Goal: Task Accomplishment & Management: Complete application form

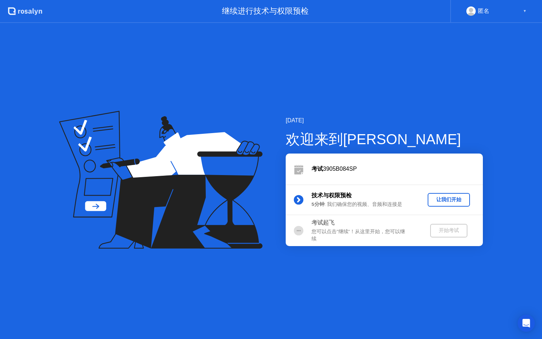
click at [436, 201] on div "让我们开始" at bounding box center [449, 199] width 37 height 7
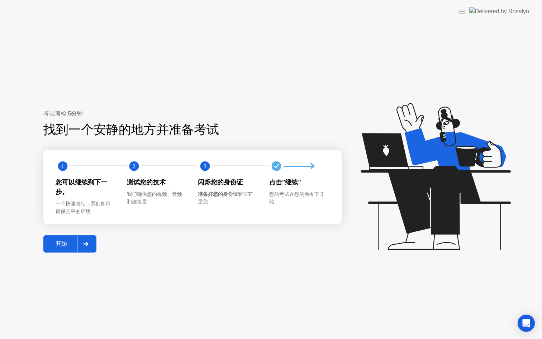
click at [66, 239] on button "开始" at bounding box center [69, 243] width 53 height 17
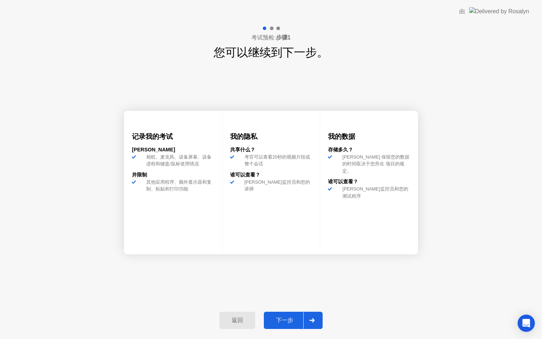
click at [291, 317] on div "下一步" at bounding box center [284, 321] width 37 height 8
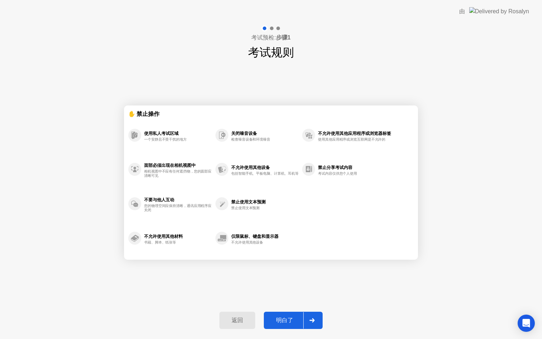
click at [293, 317] on div "明白了" at bounding box center [284, 321] width 37 height 8
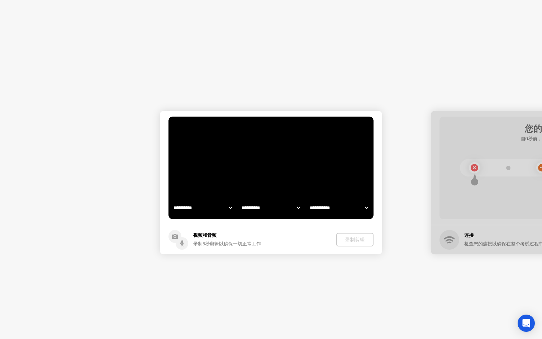
select select "**********"
select select "*******"
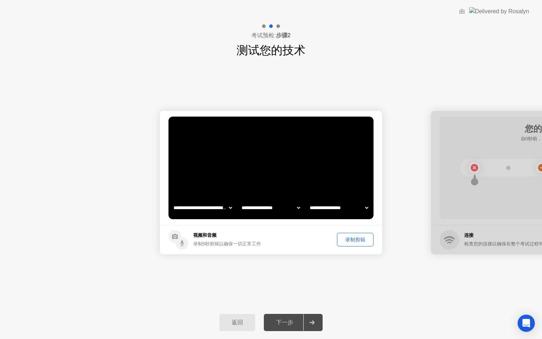
click at [356, 243] on div "录制剪辑" at bounding box center [356, 239] width 32 height 7
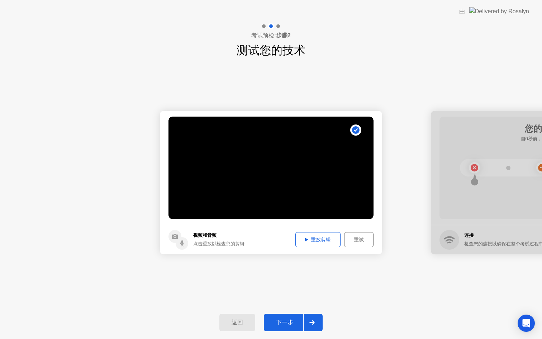
click at [320, 241] on div "重放剪辑" at bounding box center [318, 239] width 40 height 7
click at [360, 242] on div "重试" at bounding box center [359, 239] width 24 height 7
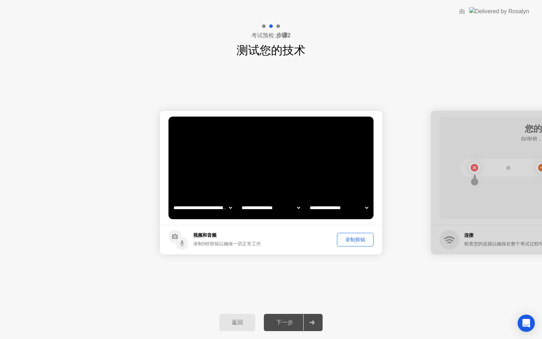
click at [354, 242] on div "录制剪辑" at bounding box center [356, 239] width 32 height 7
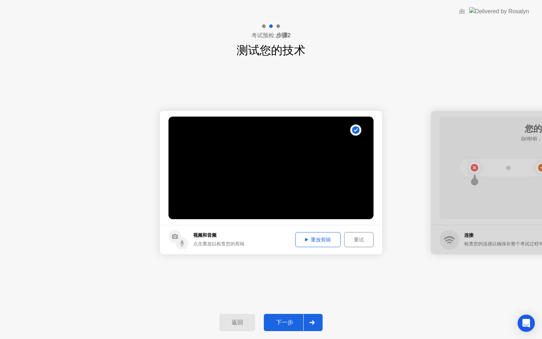
click at [291, 325] on div "下一步" at bounding box center [284, 323] width 37 height 8
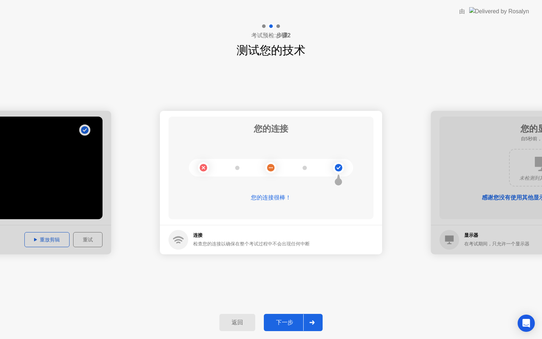
click at [289, 324] on div "下一步" at bounding box center [284, 323] width 37 height 8
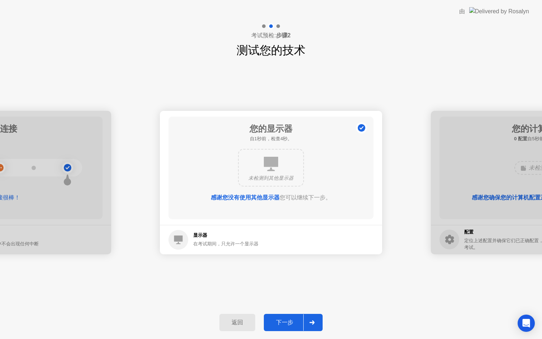
click at [291, 320] on div "下一步" at bounding box center [284, 323] width 37 height 8
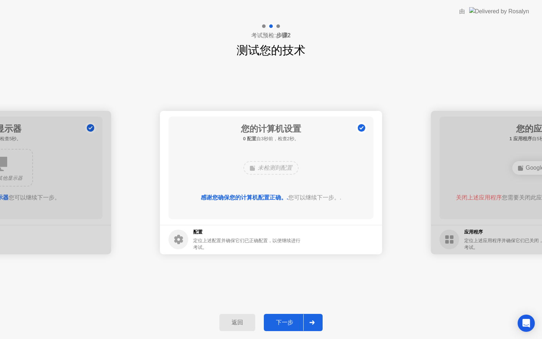
click at [291, 320] on div "下一步" at bounding box center [284, 323] width 37 height 8
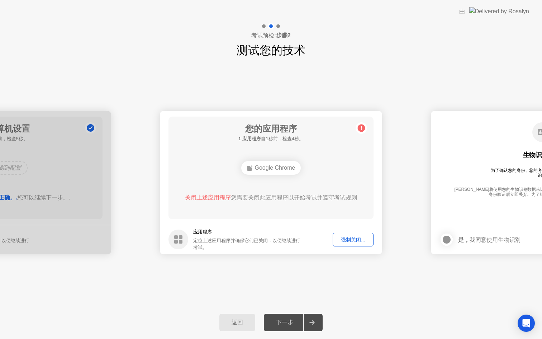
click at [352, 241] on div "强制关闭..." at bounding box center [353, 239] width 36 height 7
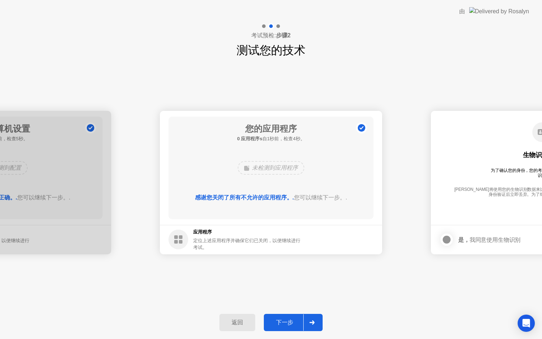
click at [295, 315] on button "下一步" at bounding box center [293, 322] width 59 height 17
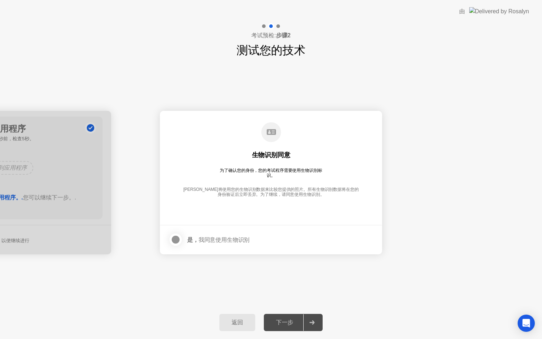
click at [177, 237] on div at bounding box center [175, 239] width 9 height 9
click at [293, 323] on div "下一步" at bounding box center [284, 323] width 37 height 8
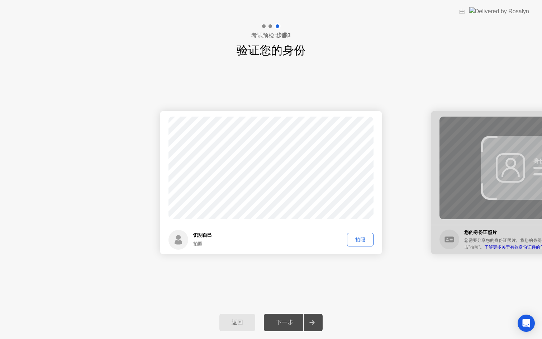
click at [358, 243] on div "拍照" at bounding box center [361, 239] width 22 height 7
click at [291, 320] on div "下一步" at bounding box center [284, 323] width 37 height 8
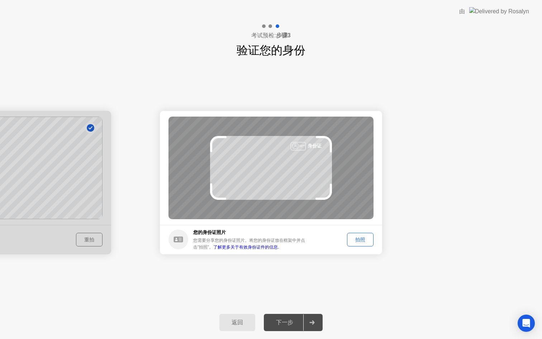
click at [360, 237] on div "拍照" at bounding box center [361, 239] width 22 height 7
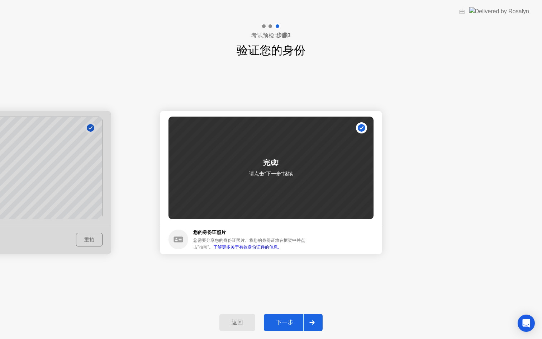
click at [287, 318] on button "下一步" at bounding box center [293, 322] width 59 height 17
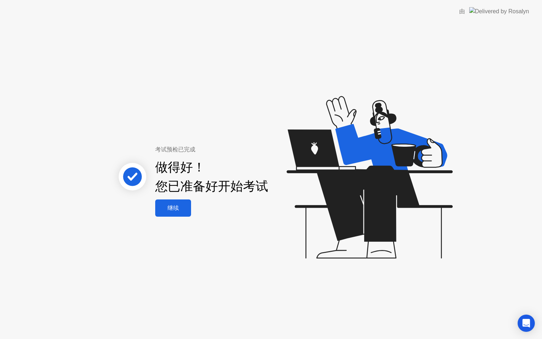
click at [170, 205] on div "继续" at bounding box center [173, 208] width 32 height 8
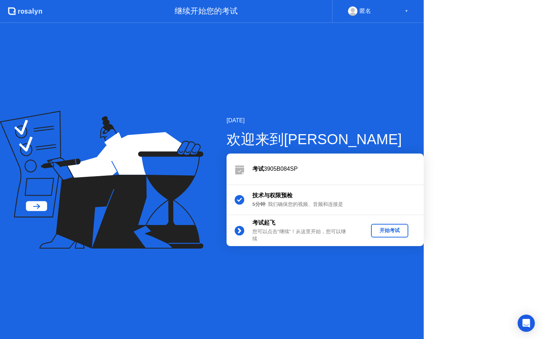
click at [170, 205] on icon at bounding box center [101, 180] width 203 height 138
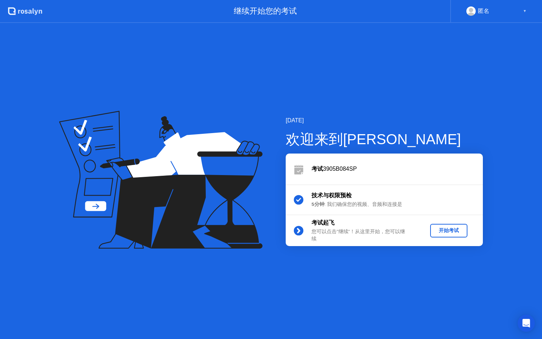
click at [442, 230] on div "开始考试" at bounding box center [449, 230] width 32 height 7
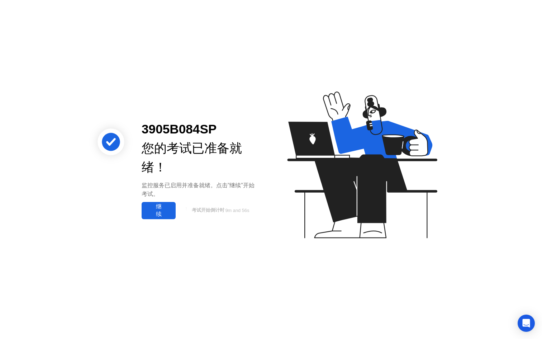
click at [171, 208] on div "继续" at bounding box center [159, 210] width 30 height 15
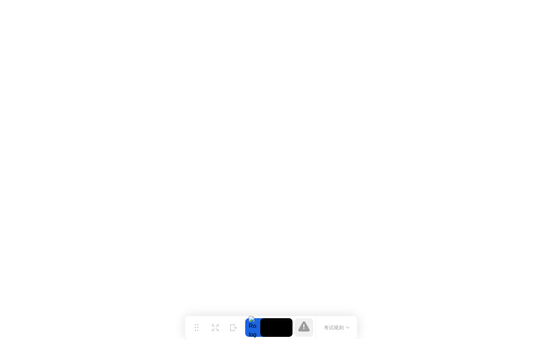
click at [337, 324] on button "考试规则" at bounding box center [337, 328] width 30 height 8
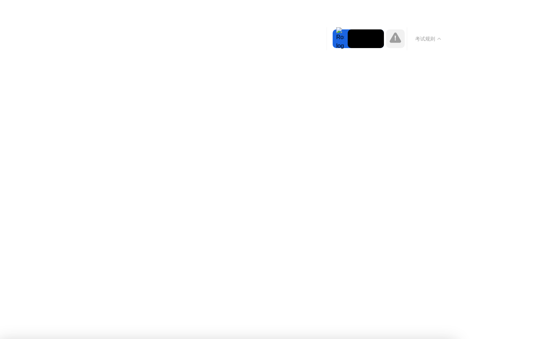
click at [408, 35] on div "考试规则" at bounding box center [428, 38] width 42 height 23
click at [397, 39] on icon at bounding box center [395, 37] width 11 height 10
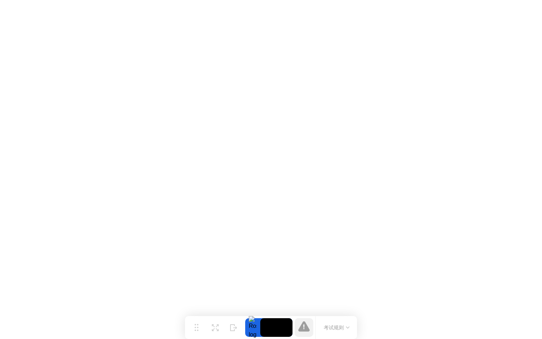
click at [336, 332] on div "考试规则" at bounding box center [337, 327] width 42 height 23
click at [337, 325] on button "考试规则" at bounding box center [337, 328] width 30 height 8
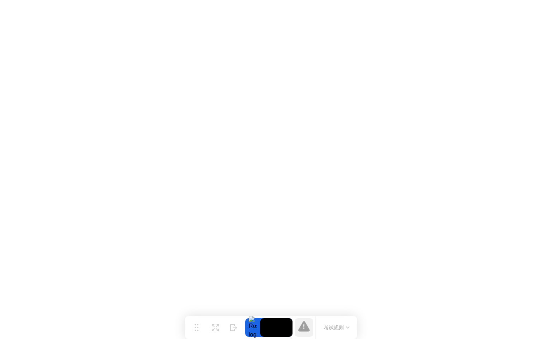
click at [210, 328] on button "扩展" at bounding box center [215, 327] width 19 height 19
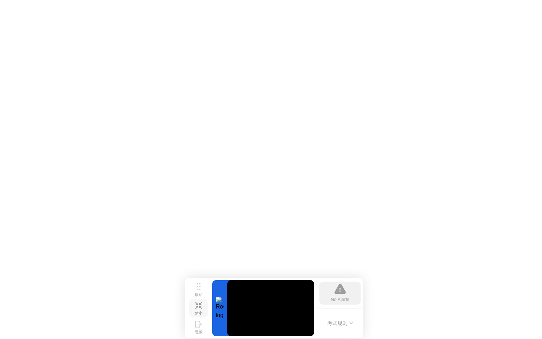
click at [200, 311] on div "缩小" at bounding box center [199, 313] width 8 height 5
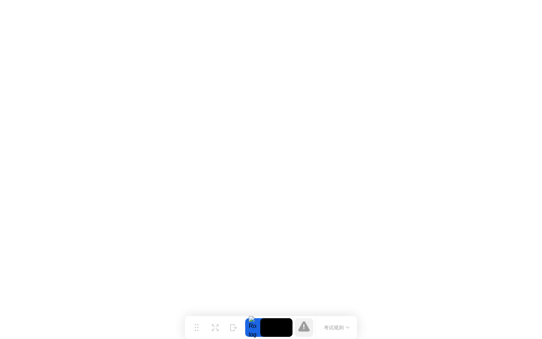
drag, startPoint x: 215, startPoint y: 329, endPoint x: 220, endPoint y: 326, distance: 5.7
click at [220, 326] on button "扩展" at bounding box center [215, 327] width 19 height 19
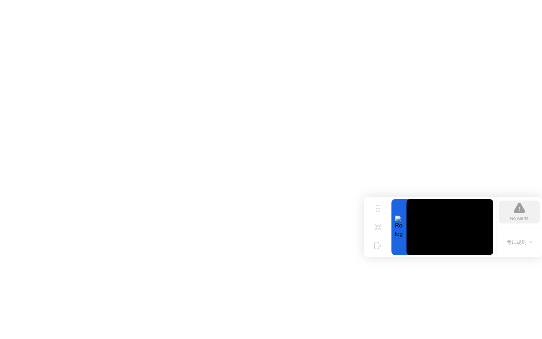
drag, startPoint x: 201, startPoint y: 295, endPoint x: 399, endPoint y: 214, distance: 214.0
click at [399, 214] on div "移动 缩小 隐藏 No Alerts 考试规则" at bounding box center [453, 227] width 178 height 60
click at [375, 230] on div "缩小" at bounding box center [378, 232] width 8 height 5
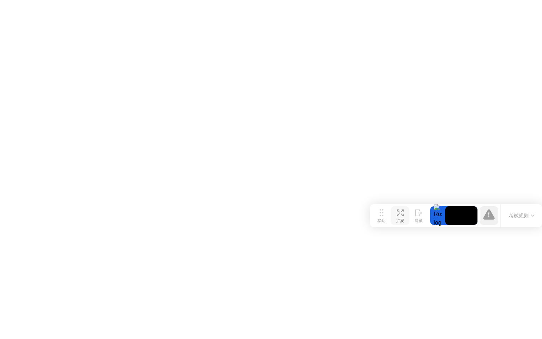
drag, startPoint x: 193, startPoint y: 329, endPoint x: 409, endPoint y: 217, distance: 242.9
click at [409, 217] on div "移动 扩展 隐藏" at bounding box center [400, 215] width 56 height 19
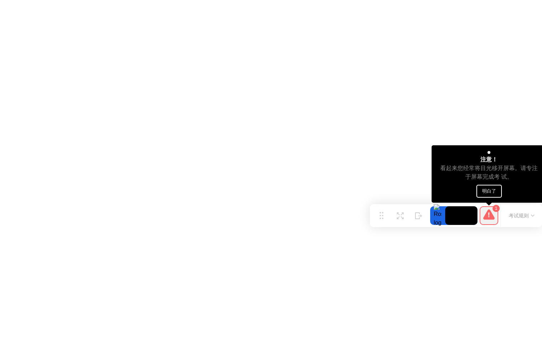
click at [490, 190] on button "明白了" at bounding box center [489, 191] width 25 height 13
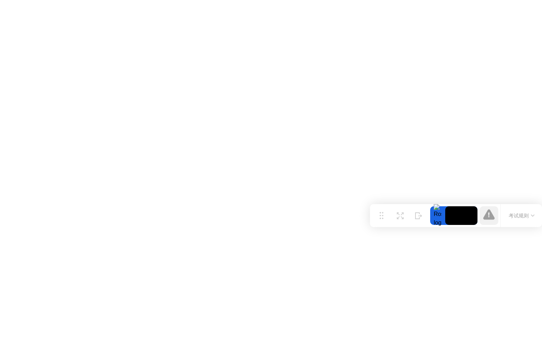
click at [493, 214] on icon at bounding box center [489, 214] width 11 height 11
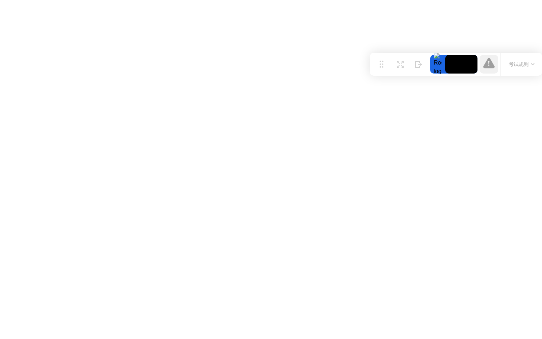
drag, startPoint x: 380, startPoint y: 213, endPoint x: 431, endPoint y: 61, distance: 160.3
click at [432, 61] on div "移动 扩展 隐藏 考试规则" at bounding box center [456, 64] width 172 height 23
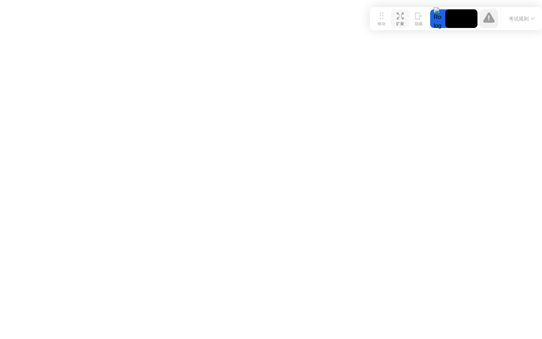
click at [392, 15] on button "扩展" at bounding box center [400, 18] width 19 height 19
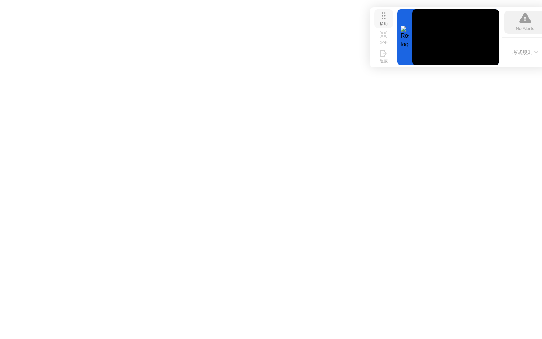
click at [385, 17] on icon at bounding box center [384, 15] width 4 height 7
click at [387, 40] on div "缩小" at bounding box center [384, 42] width 8 height 5
